Goal: Task Accomplishment & Management: Manage account settings

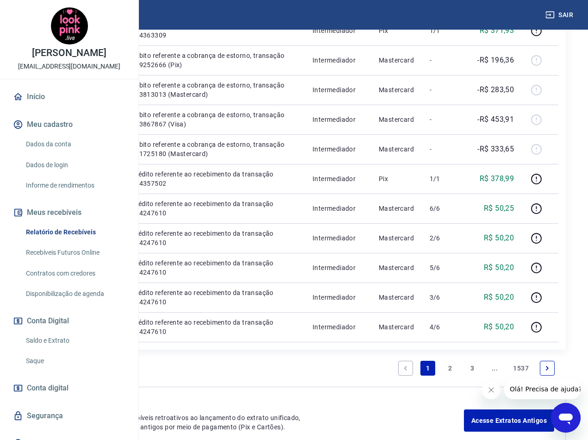
scroll to position [602, 0]
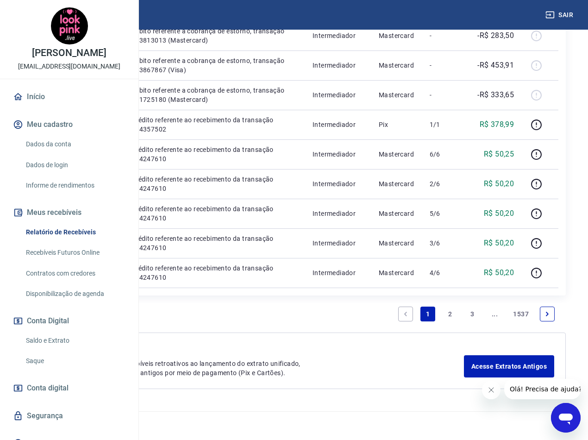
click at [488, 390] on icon "Fechar mensagem da empresa" at bounding box center [491, 389] width 7 height 7
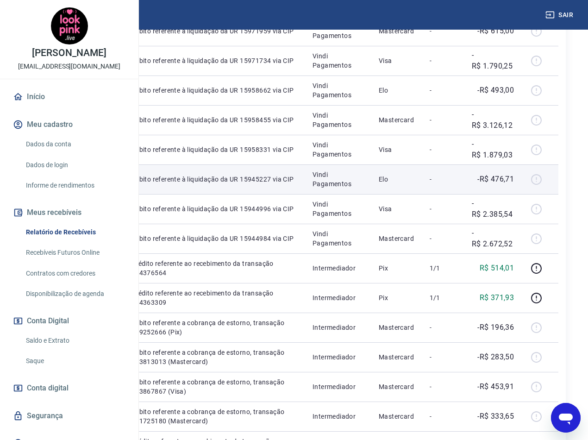
scroll to position [232, 0]
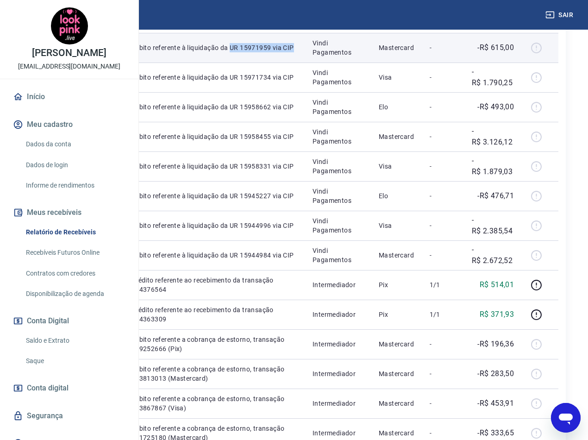
drag, startPoint x: 292, startPoint y: 83, endPoint x: 264, endPoint y: 78, distance: 29.2
click at [264, 63] on td "Débito referente à liquidação da UR 15971959 via CIP" at bounding box center [214, 48] width 181 height 30
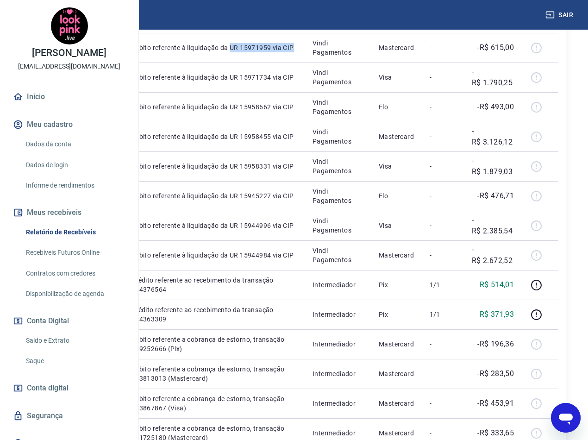
copy p "UR 15971959 via CIP"
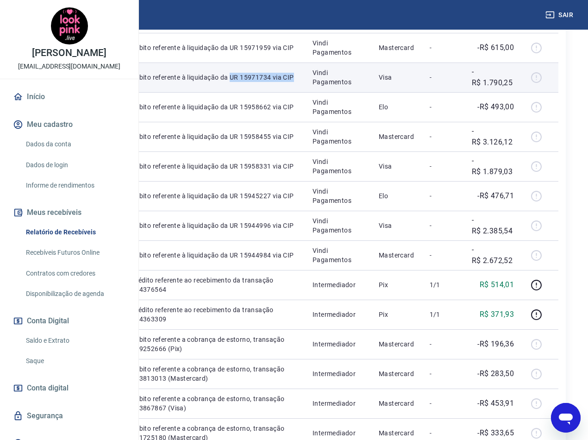
drag, startPoint x: 291, startPoint y: 130, endPoint x: 266, endPoint y: 121, distance: 27.1
click at [266, 82] on p "Débito referente à liquidação da UR 15971734 via CIP" at bounding box center [215, 77] width 166 height 9
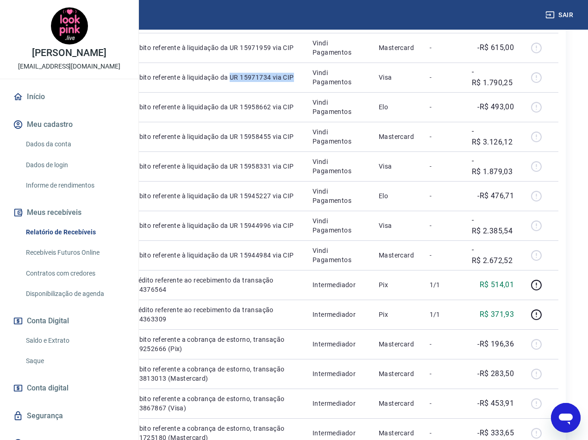
copy p "UR 15971734 via CIP"
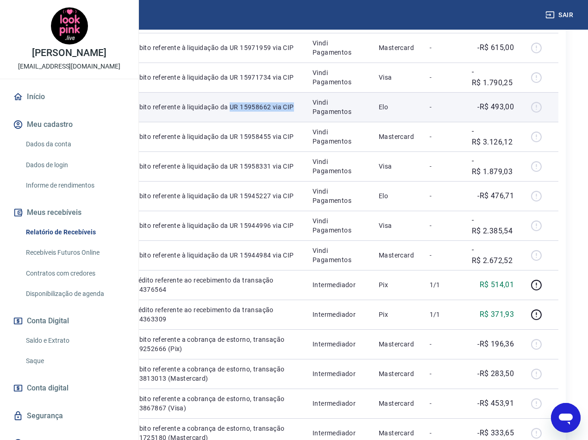
drag, startPoint x: 291, startPoint y: 177, endPoint x: 264, endPoint y: 169, distance: 28.1
click at [264, 122] on td "Débito referente à liquidação da UR 15958662 via CIP" at bounding box center [214, 107] width 181 height 30
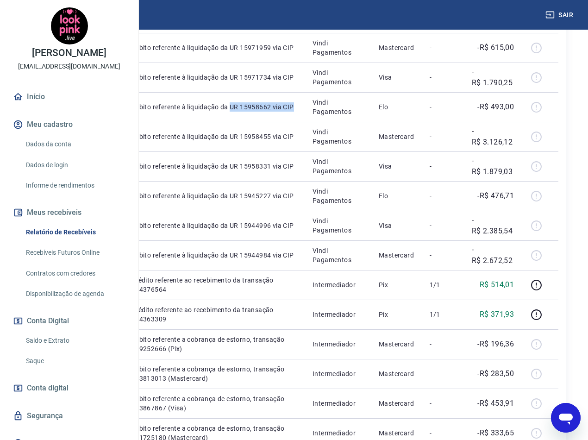
copy p "UR 15958662 via CIP"
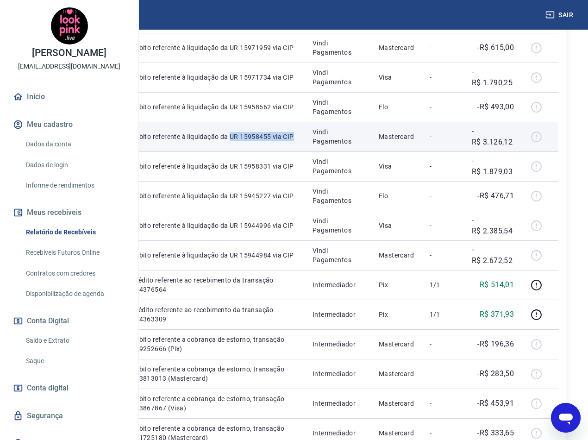
drag, startPoint x: 284, startPoint y: 225, endPoint x: 264, endPoint y: 218, distance: 21.1
click at [264, 151] on td "Débito referente à liquidação da UR 15958455 via CIP" at bounding box center [214, 137] width 181 height 30
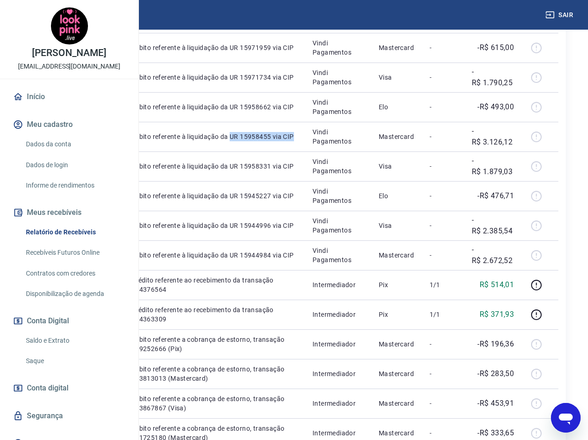
copy p "UR 15958455 via CIP"
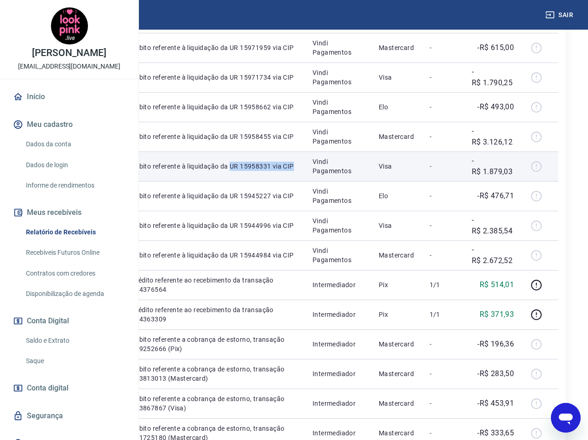
drag, startPoint x: 265, startPoint y: 268, endPoint x: 259, endPoint y: 264, distance: 7.1
click at [259, 181] on td "Débito referente à liquidação da UR 15958331 via CIP" at bounding box center [214, 166] width 181 height 30
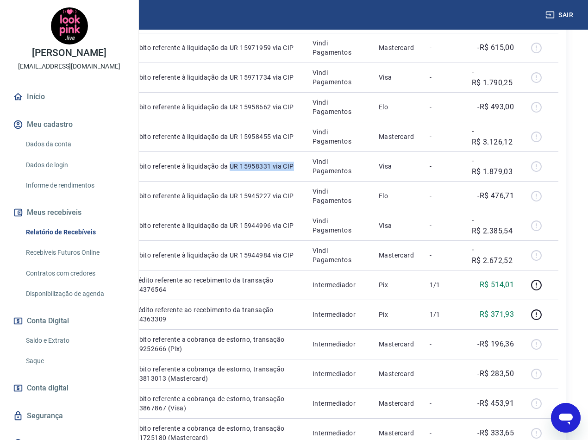
copy p "UR 15958331 via CIP"
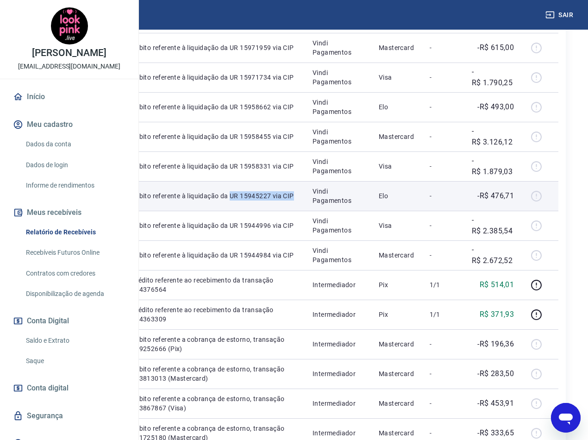
drag, startPoint x: 299, startPoint y: 320, endPoint x: 264, endPoint y: 310, distance: 36.4
click at [264, 211] on td "Débito referente à liquidação da UR 15945227 via CIP" at bounding box center [214, 196] width 181 height 30
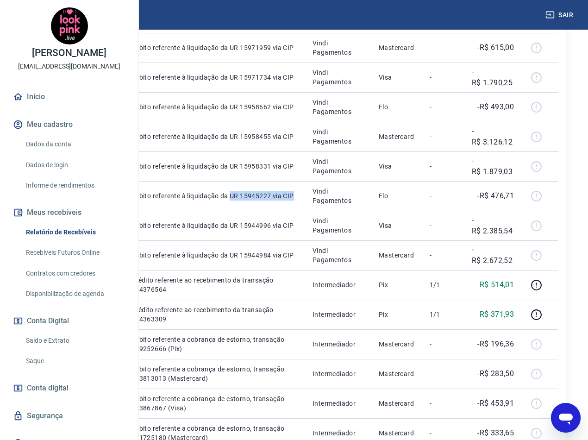
copy p "UR 15945227 via CIP"
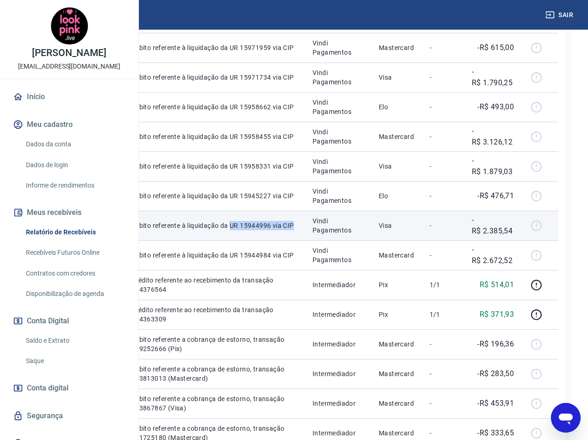
drag, startPoint x: 293, startPoint y: 368, endPoint x: 260, endPoint y: 357, distance: 34.3
click at [260, 240] on td "Débito referente à liquidação da UR 15944996 via CIP" at bounding box center [214, 226] width 181 height 30
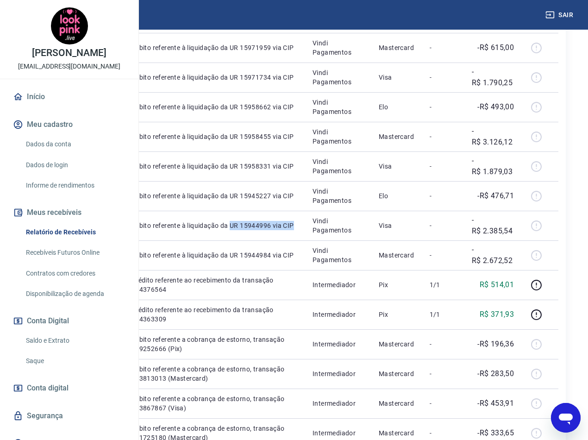
copy p "UR 15944996 via CIP"
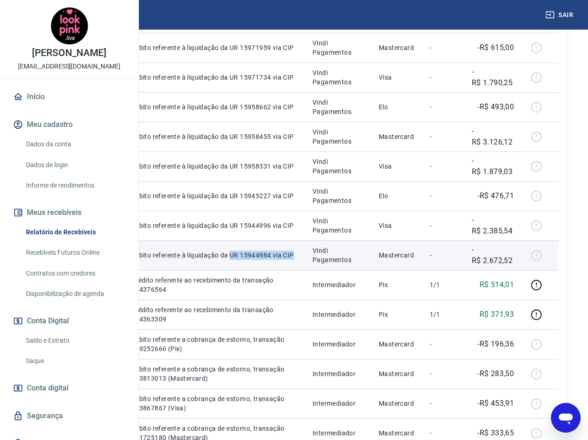
drag, startPoint x: 292, startPoint y: 413, endPoint x: 266, endPoint y: 402, distance: 27.9
click at [266, 260] on p "Débito referente à liquidação da UR 15944984 via CIP" at bounding box center [215, 255] width 166 height 9
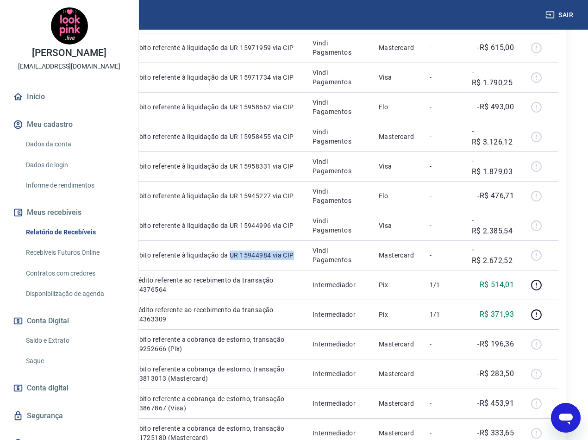
copy p "UR 15944984 via CIP"
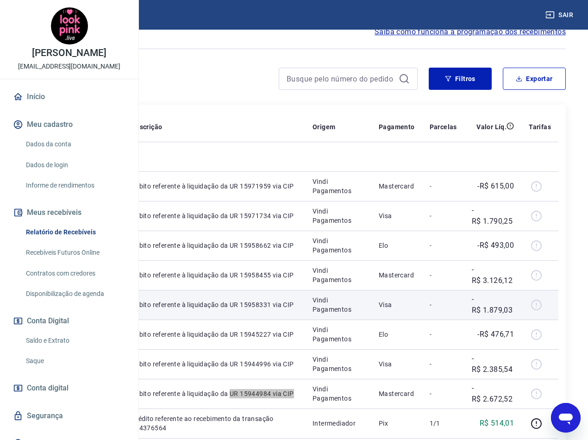
scroll to position [93, 0]
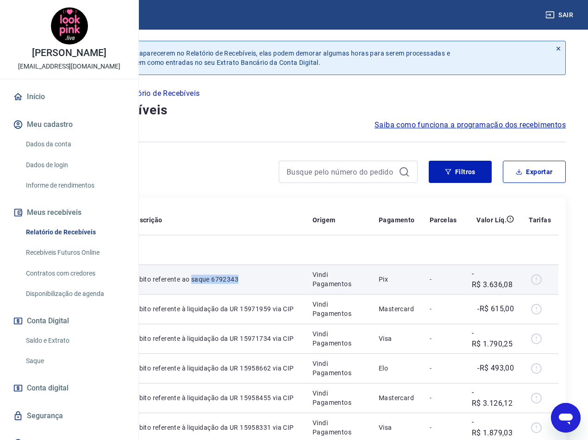
drag, startPoint x: 299, startPoint y: 305, endPoint x: 263, endPoint y: 299, distance: 36.6
click at [263, 294] on td "Débito referente ao saque 6792343" at bounding box center [214, 279] width 181 height 30
copy p "saque 6792343"
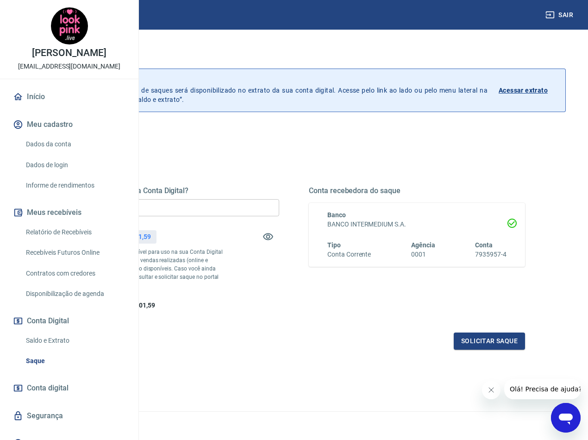
click at [270, 207] on input "R$ 0,00" at bounding box center [171, 207] width 216 height 17
type input "R$ 13.601,59"
click at [477, 350] on button "Solicitar saque" at bounding box center [489, 341] width 71 height 17
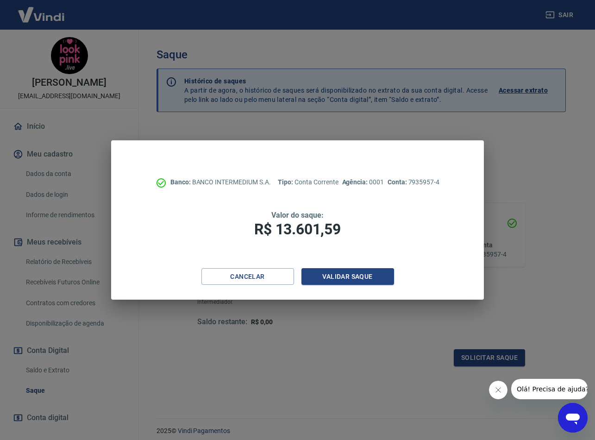
drag, startPoint x: 502, startPoint y: 397, endPoint x: 495, endPoint y: 384, distance: 15.1
click at [502, 397] on button "Fechar mensagem da empresa" at bounding box center [498, 390] width 19 height 19
click at [370, 279] on button "Validar saque" at bounding box center [347, 276] width 93 height 17
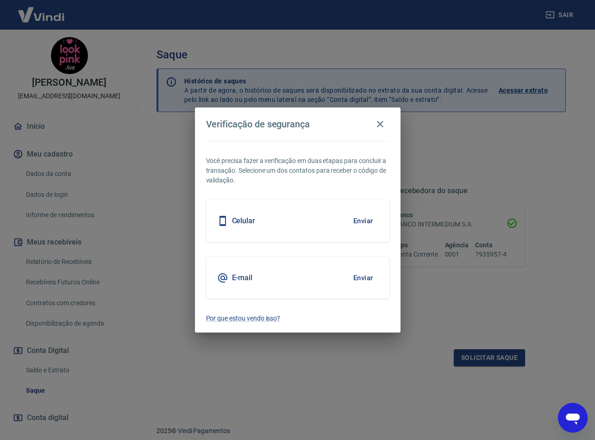
click at [371, 275] on button "Enviar" at bounding box center [363, 277] width 30 height 19
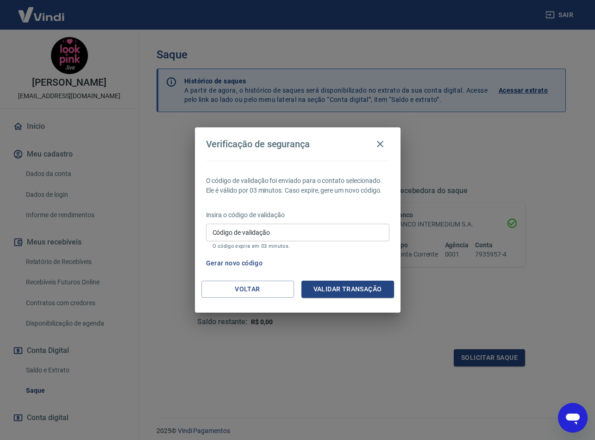
click at [314, 232] on input "Código de validação" at bounding box center [297, 232] width 183 height 17
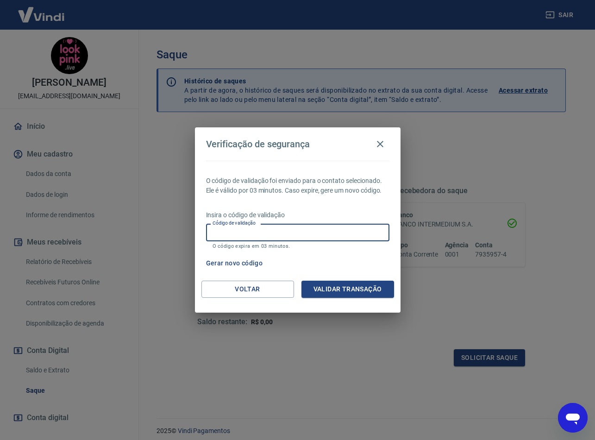
paste input "160738"
type input "160738"
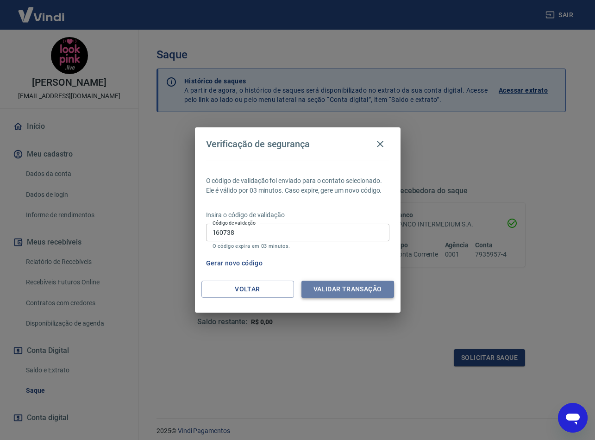
click at [363, 292] on button "Validar transação" at bounding box center [347, 289] width 93 height 17
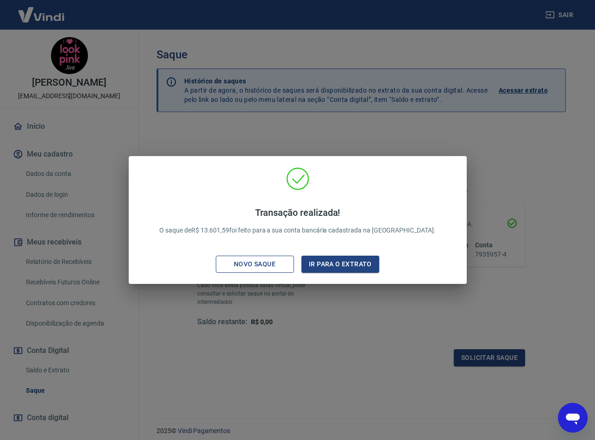
click at [245, 263] on div "Novo saque" at bounding box center [255, 264] width 64 height 12
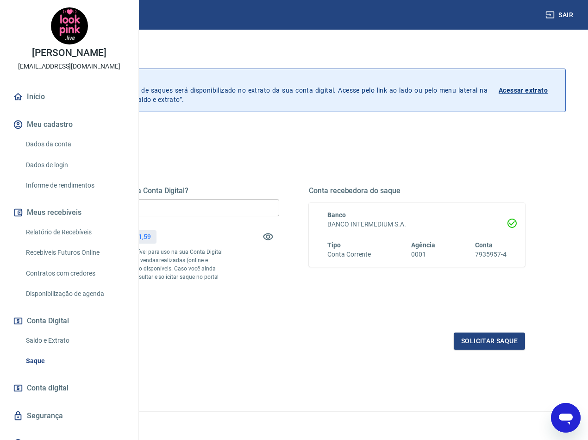
click at [360, 291] on div "Quanto deseja sacar da Conta Digital? R$ 13.601,59 ​ Saldo total*: R$ 13.601,59…" at bounding box center [294, 248] width 462 height 124
